Goal: Transaction & Acquisition: Purchase product/service

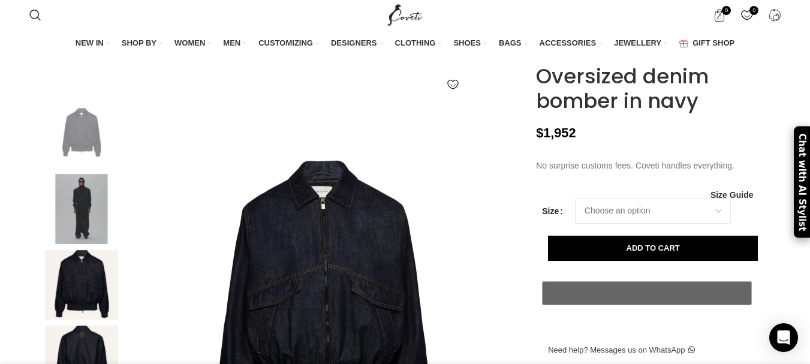
click at [89, 238] on img at bounding box center [81, 209] width 73 height 70
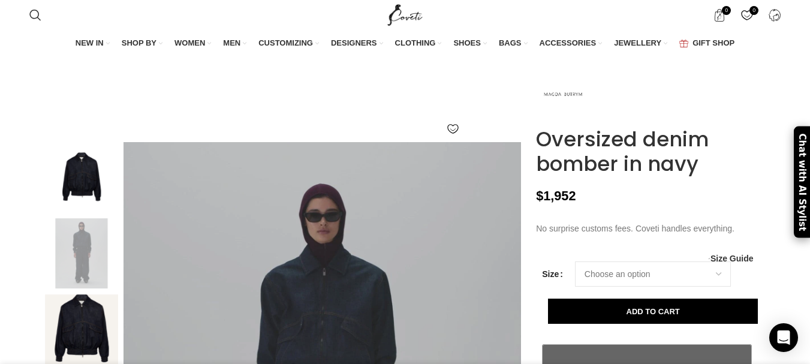
scroll to position [60, 0]
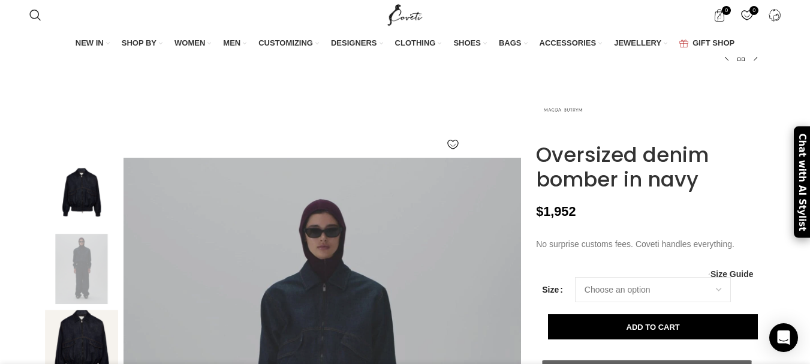
click at [612, 220] on div "$ 1,952" at bounding box center [649, 212] width 226 height 16
click at [604, 192] on h1 "Oversized denim bomber in navy" at bounding box center [649, 167] width 226 height 49
drag, startPoint x: 604, startPoint y: 209, endPoint x: 583, endPoint y: 196, distance: 25.0
click at [583, 192] on h1 "Oversized denim bomber in navy" at bounding box center [649, 167] width 226 height 49
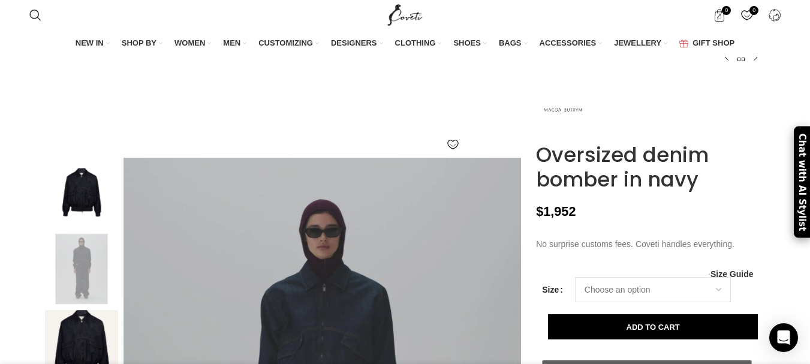
click at [580, 192] on h1 "Oversized denim bomber in navy" at bounding box center [649, 167] width 226 height 49
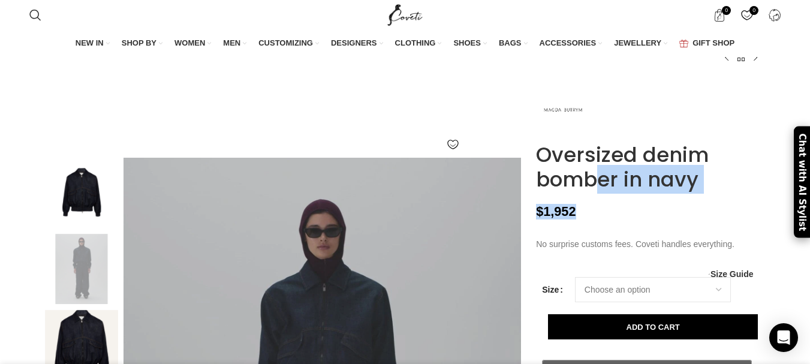
drag, startPoint x: 580, startPoint y: 208, endPoint x: 567, endPoint y: 235, distance: 29.8
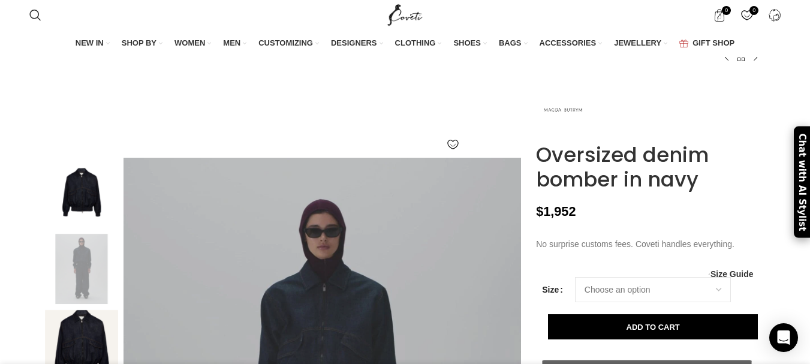
click at [572, 192] on h1 "Oversized denim bomber in navy" at bounding box center [649, 167] width 226 height 49
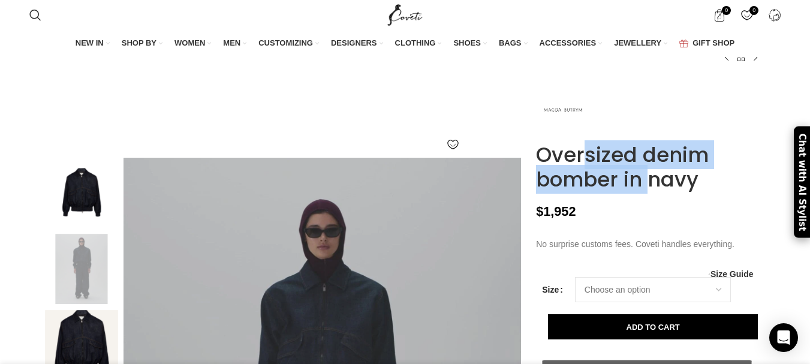
drag, startPoint x: 572, startPoint y: 192, endPoint x: 571, endPoint y: 200, distance: 8.6
click at [571, 192] on h1 "Oversized denim bomber in navy" at bounding box center [649, 167] width 226 height 49
copy h1 "Oversized denim bomber"
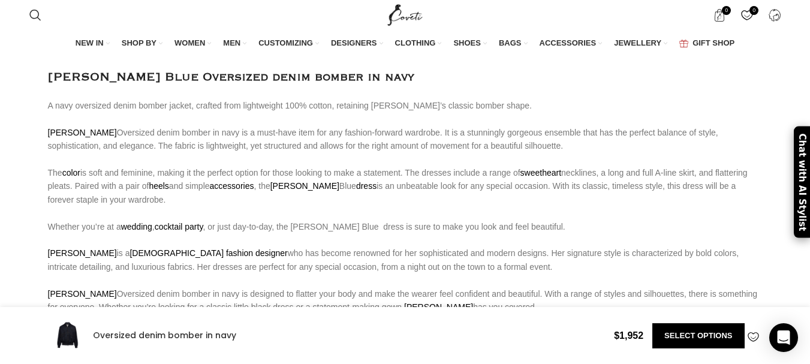
scroll to position [964, 0]
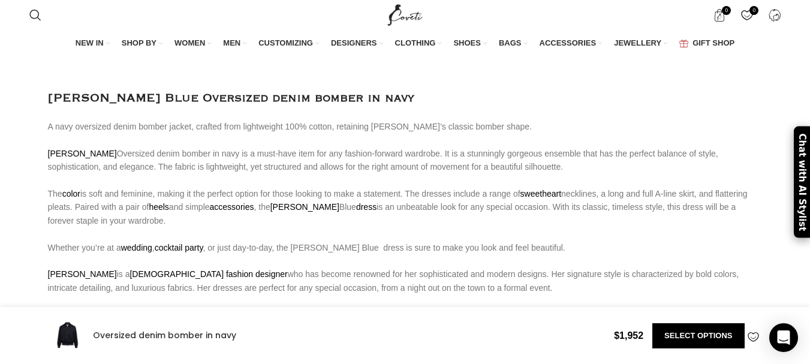
drag, startPoint x: 279, startPoint y: 175, endPoint x: 223, endPoint y: 292, distance: 129.6
click at [278, 174] on p "A navy oversized denim bomber jacket, crafted from lightweight 100% cotton, ret…" at bounding box center [405, 288] width 715 height 336
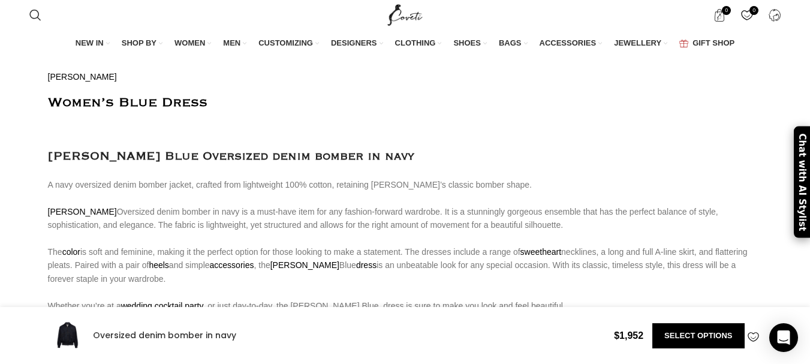
scroll to position [784, 0]
